Goal: Transaction & Acquisition: Purchase product/service

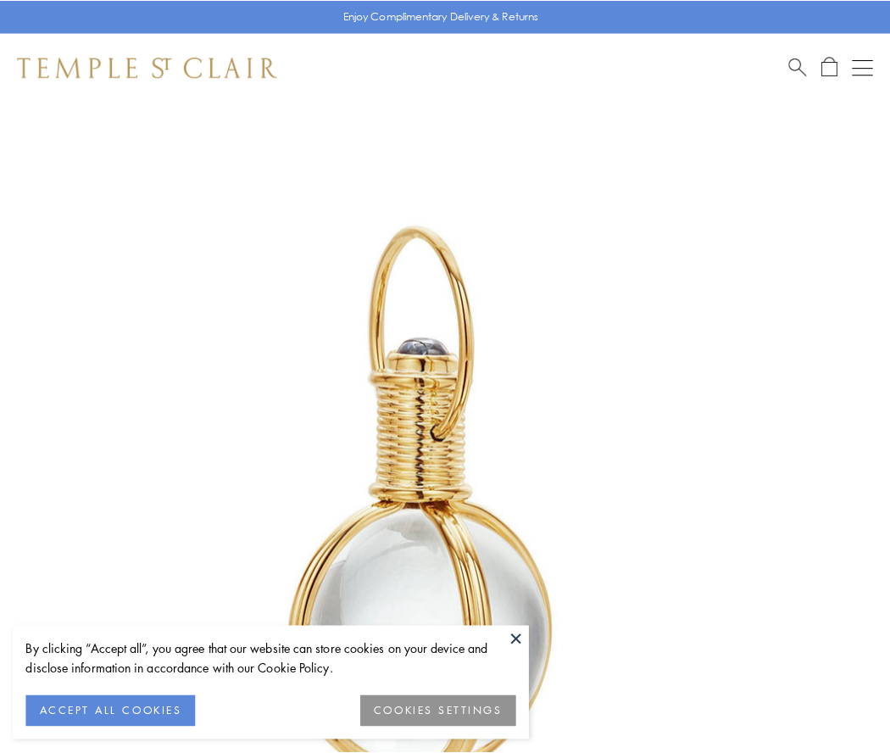
scroll to position [442, 0]
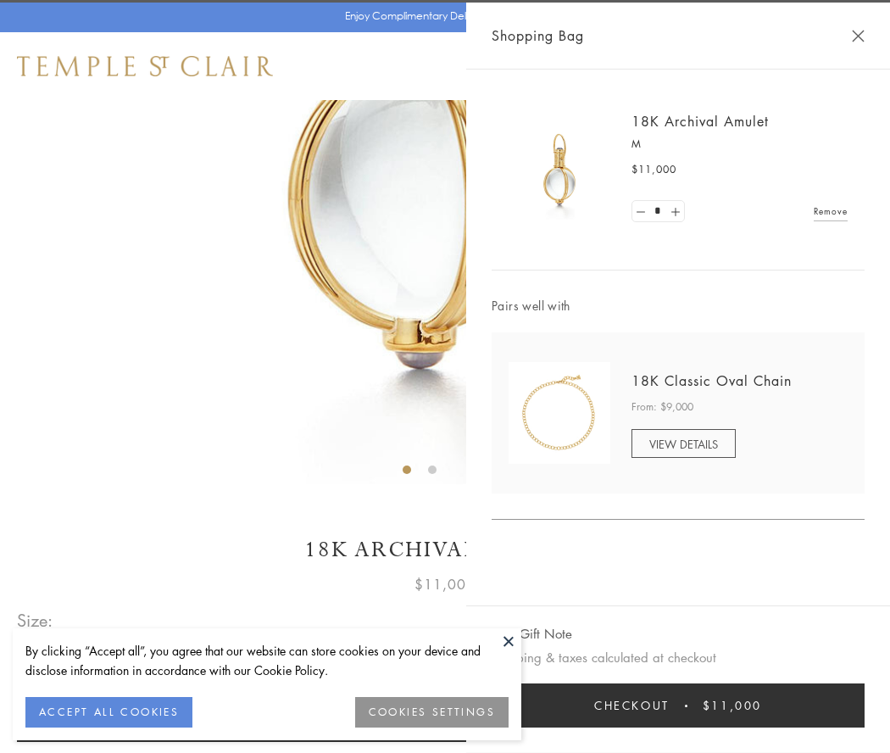
click at [678, 705] on button "Checkout $11,000" at bounding box center [678, 705] width 373 height 44
